Goal: Unclear

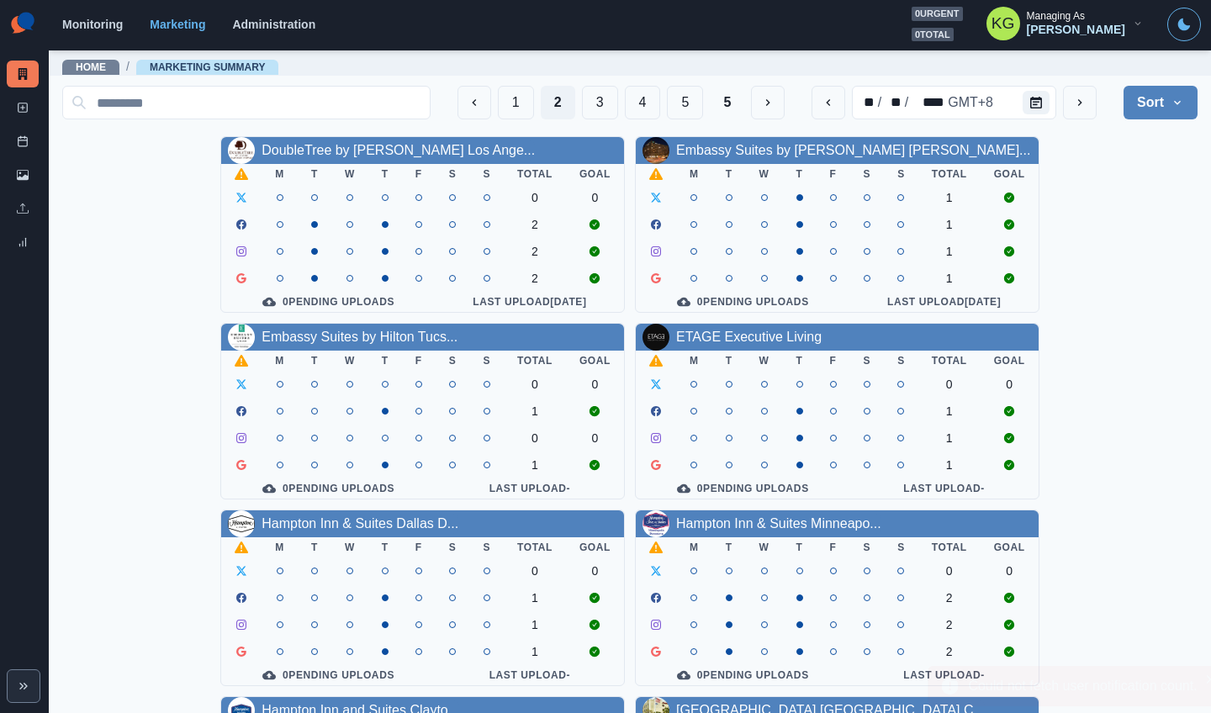
scroll to position [572, 0]
